Goal: Information Seeking & Learning: Learn about a topic

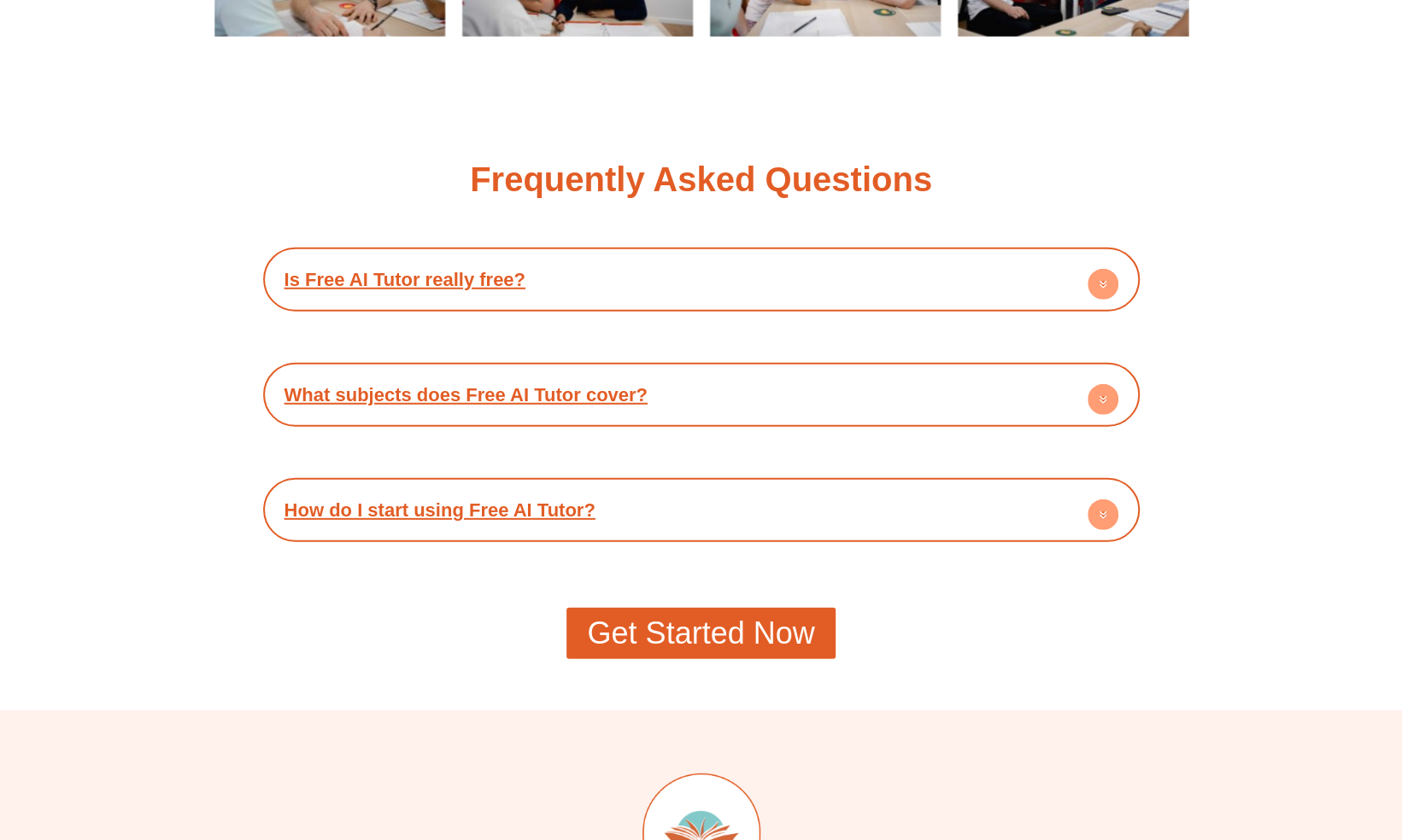
scroll to position [2961, 0]
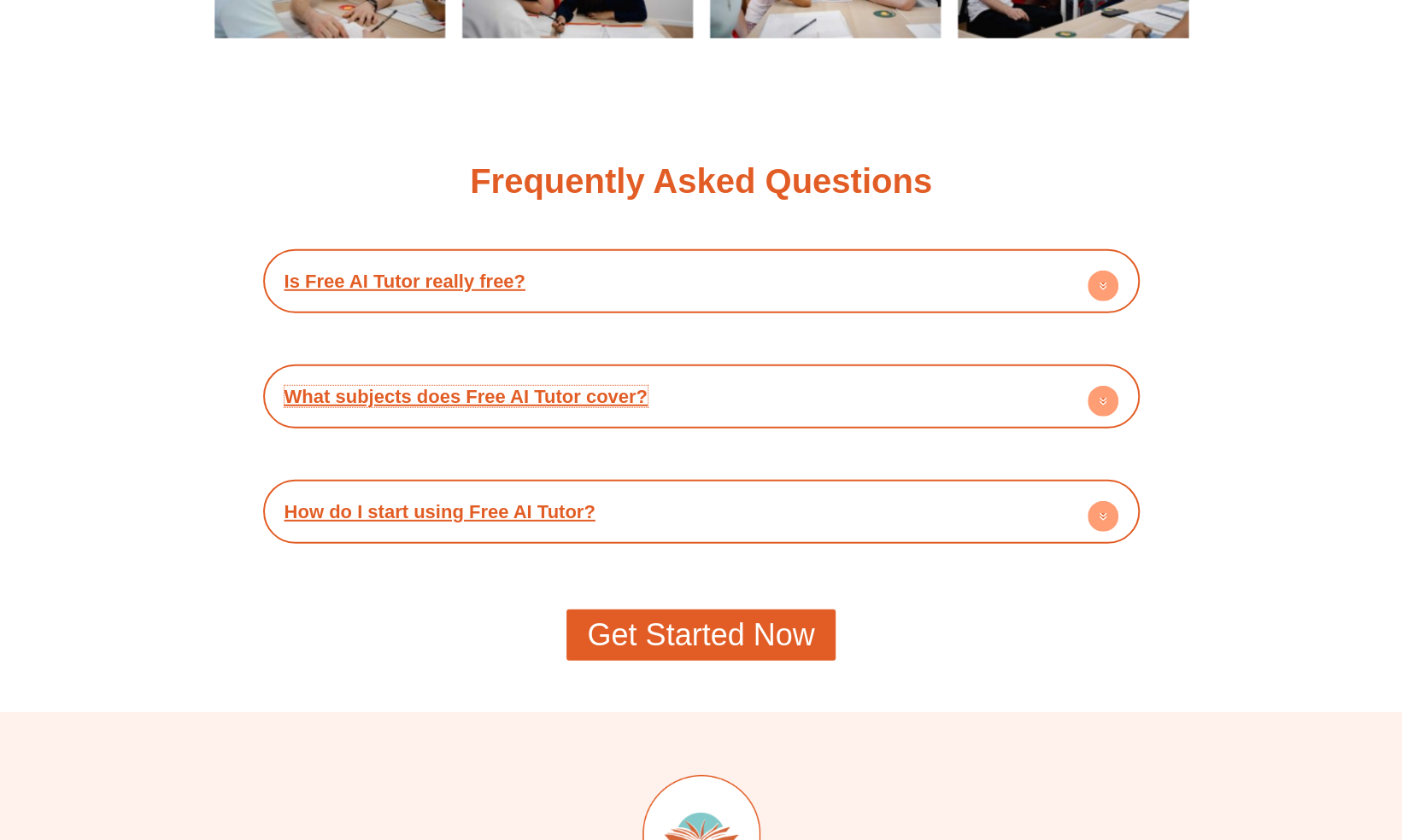
click at [570, 400] on link "What subjects does Free AI Tutor cover?" at bounding box center [466, 396] width 363 height 21
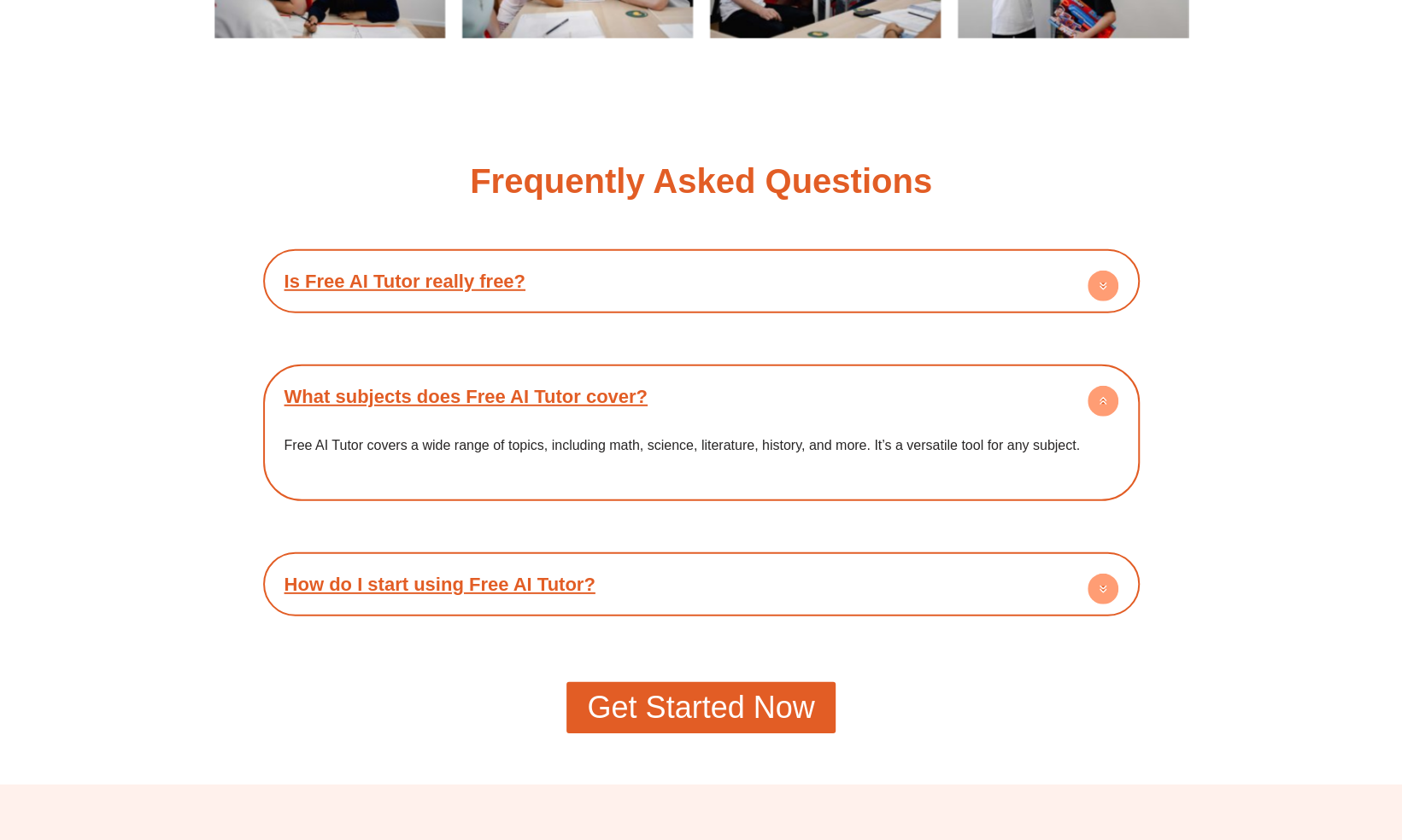
click at [577, 597] on div "How do I start using Free AI Tutor?" at bounding box center [701, 584] width 860 height 47
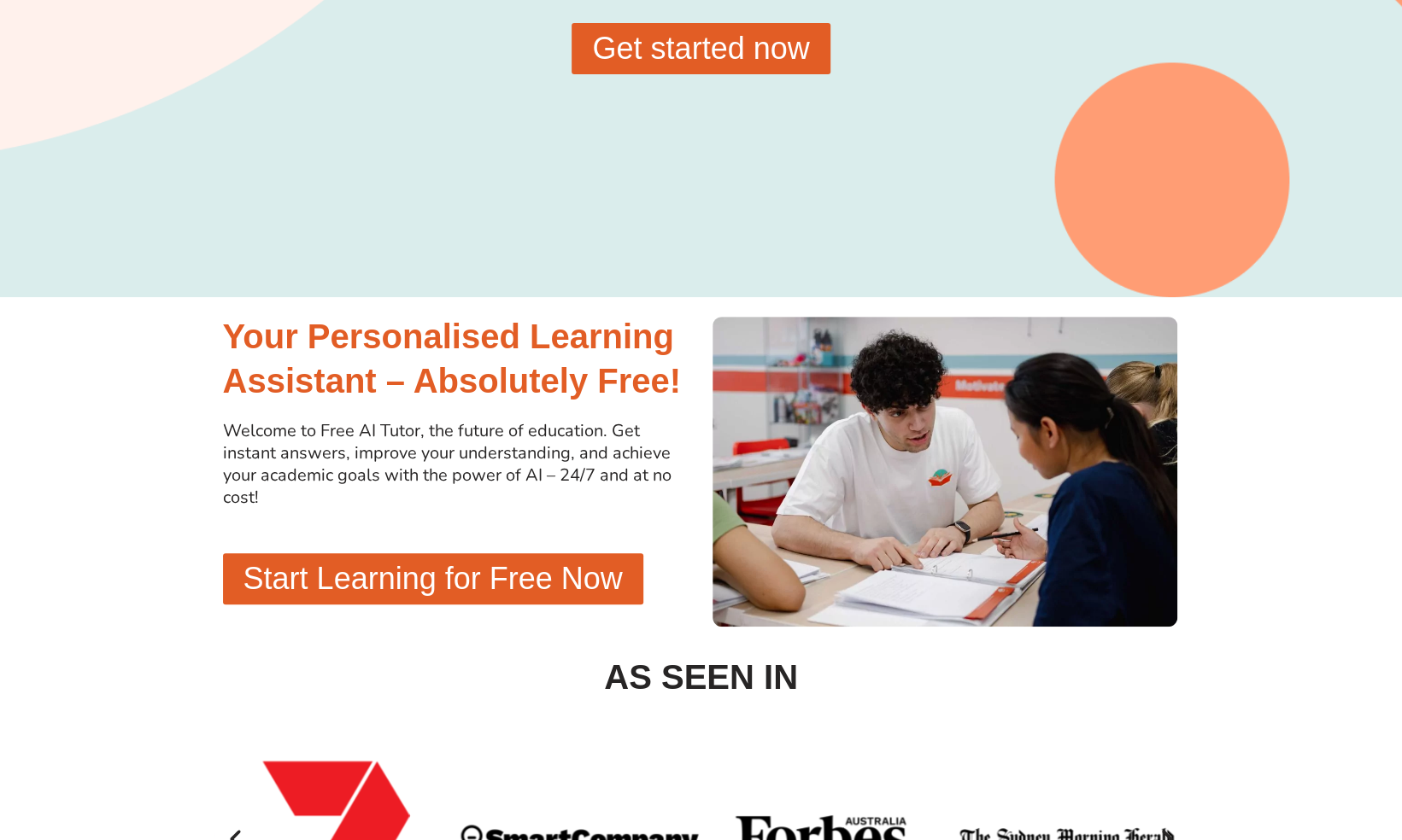
scroll to position [0, 0]
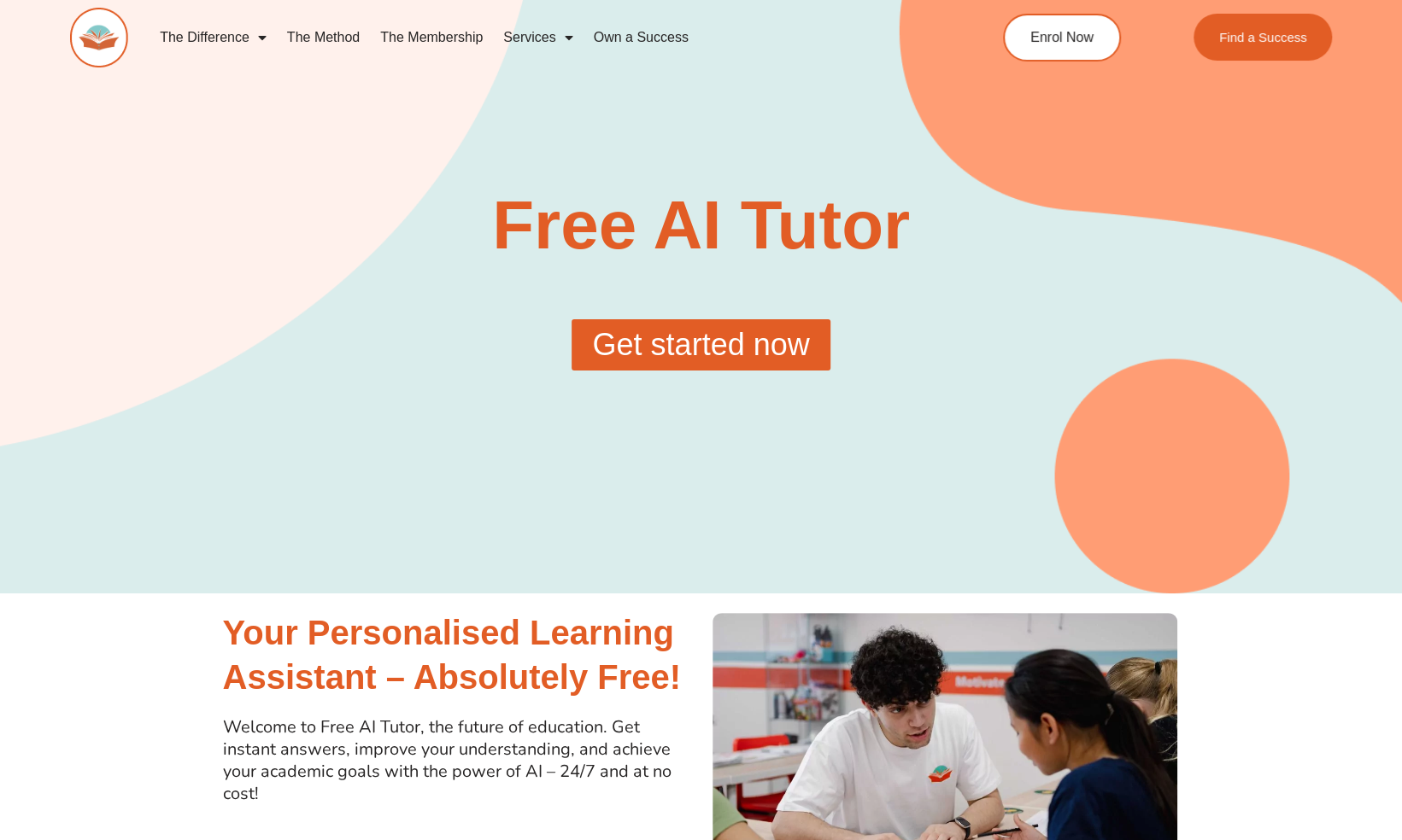
click at [632, 34] on link "Own a Success" at bounding box center [641, 38] width 115 height 39
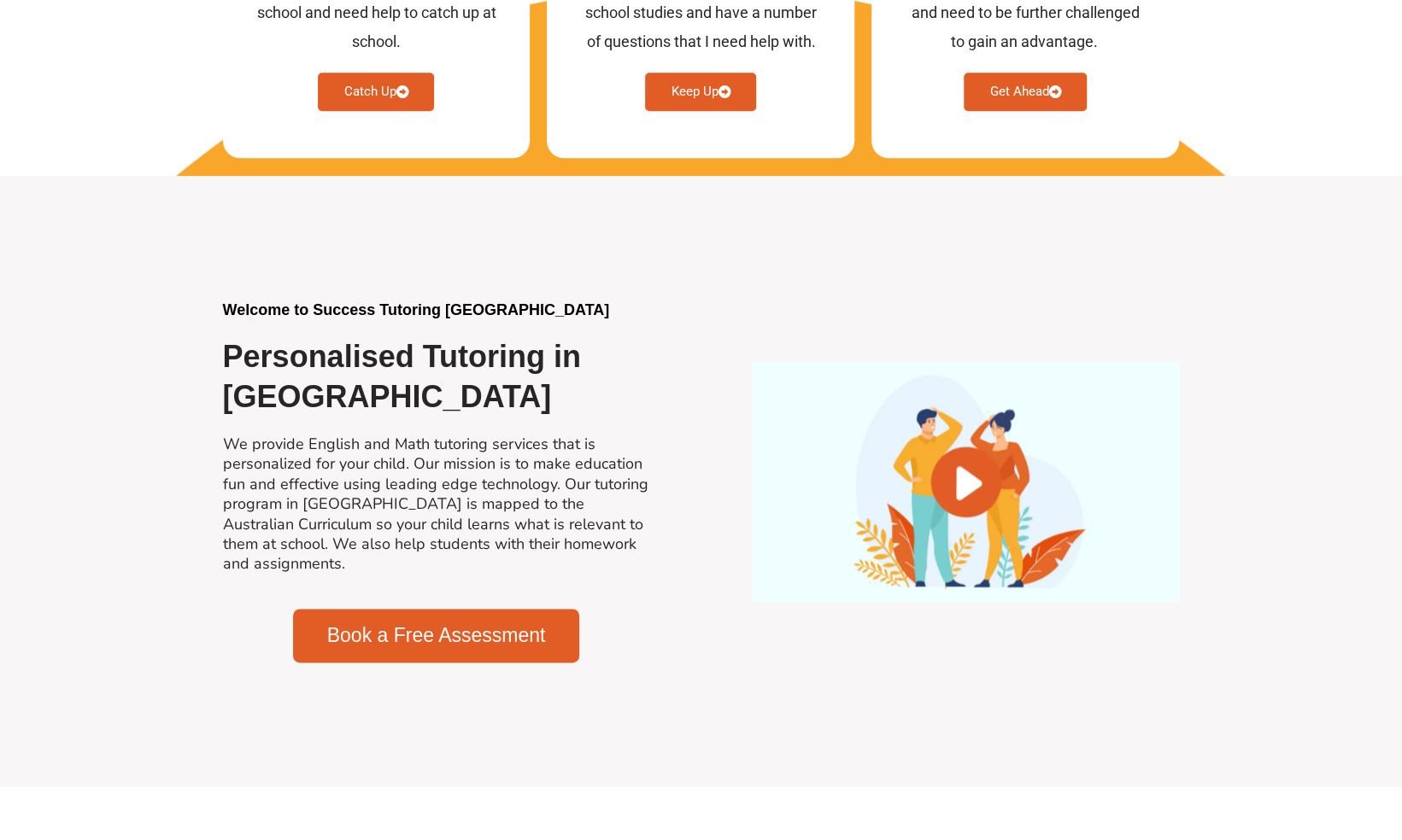
scroll to position [1036, 0]
